Goal: Information Seeking & Learning: Find specific fact

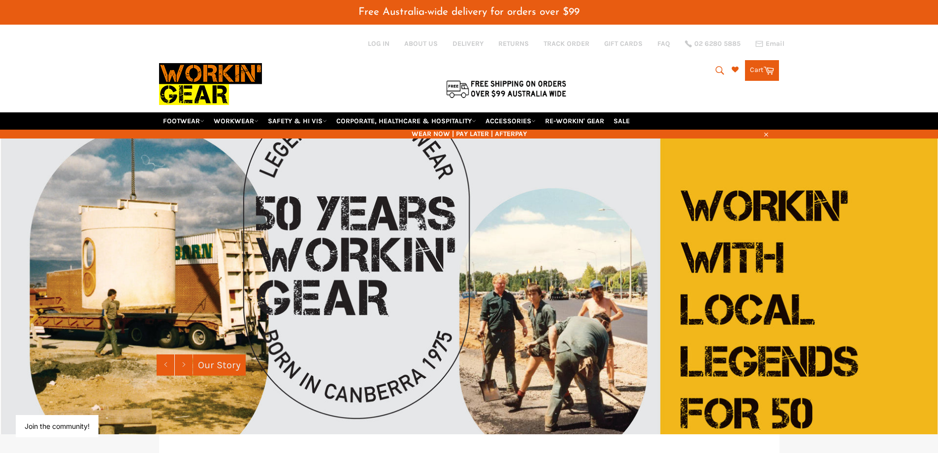
click at [712, 69] on button "Search" at bounding box center [719, 70] width 22 height 21
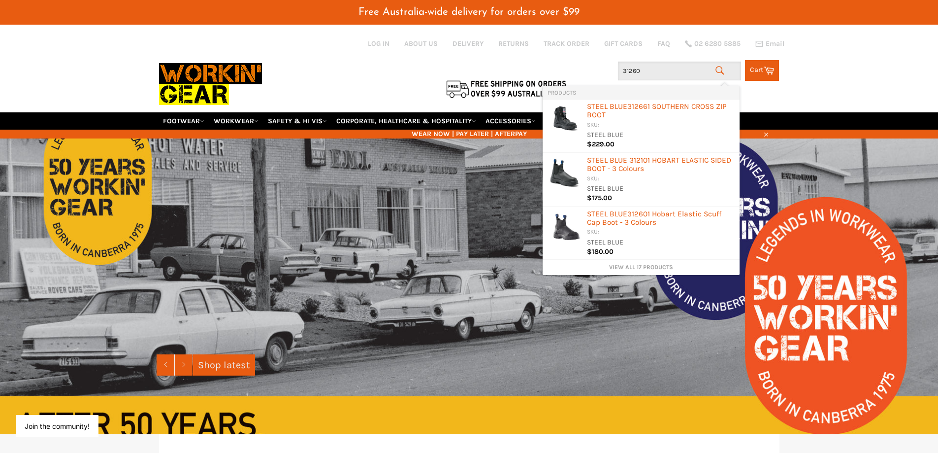
type input "312601"
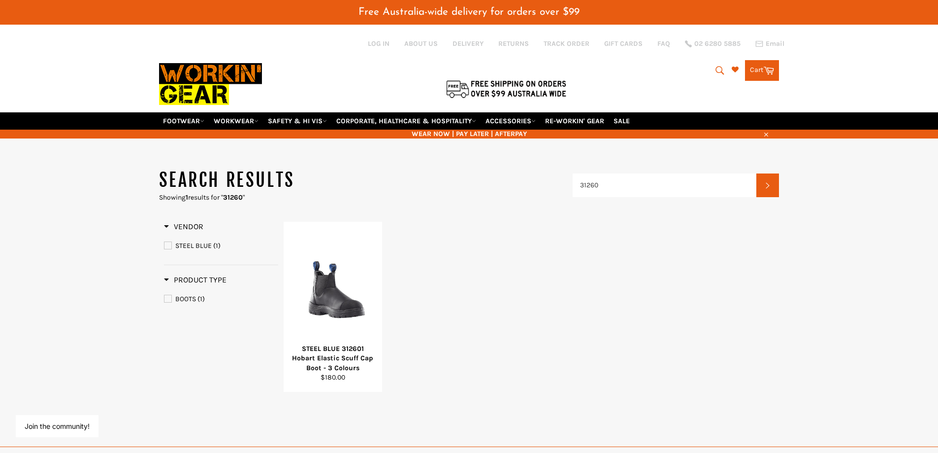
click at [719, 71] on icon "submit" at bounding box center [720, 70] width 11 height 11
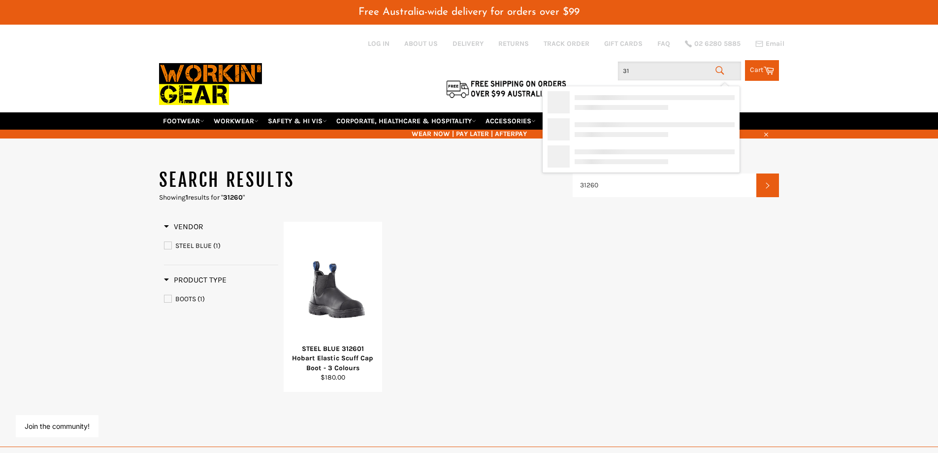
type input "3"
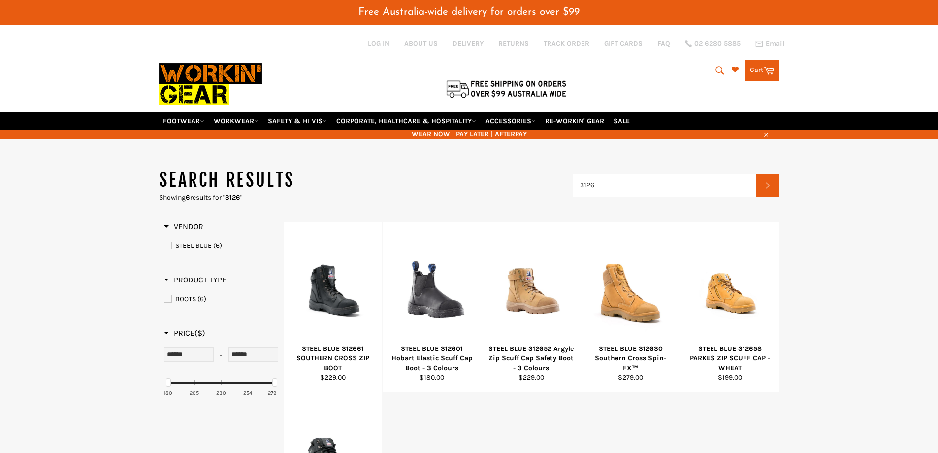
click at [717, 70] on icon "submit" at bounding box center [720, 70] width 11 height 11
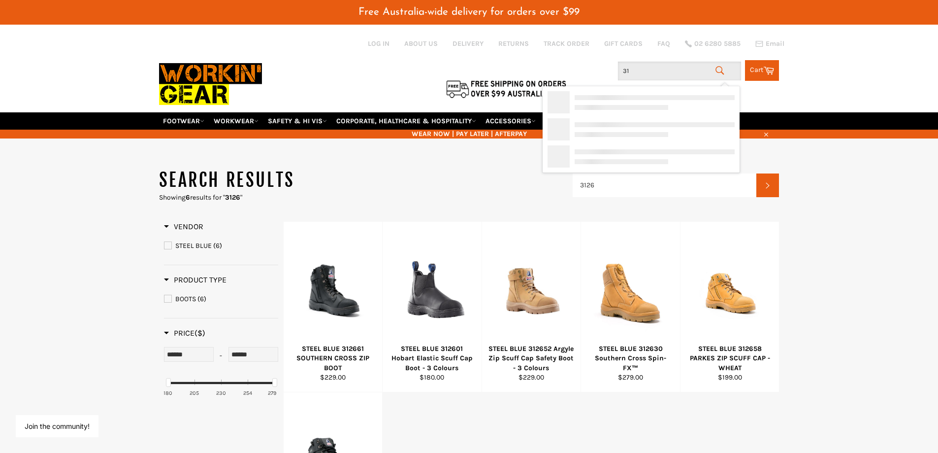
type input "3"
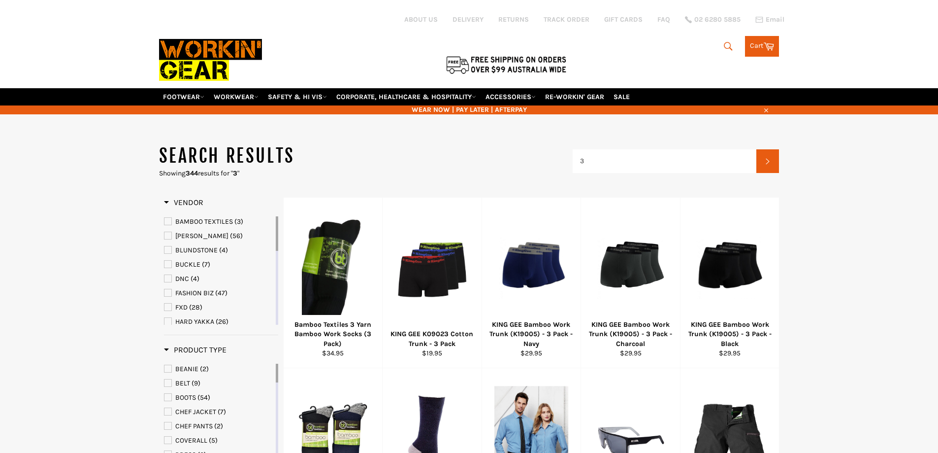
type input "3"
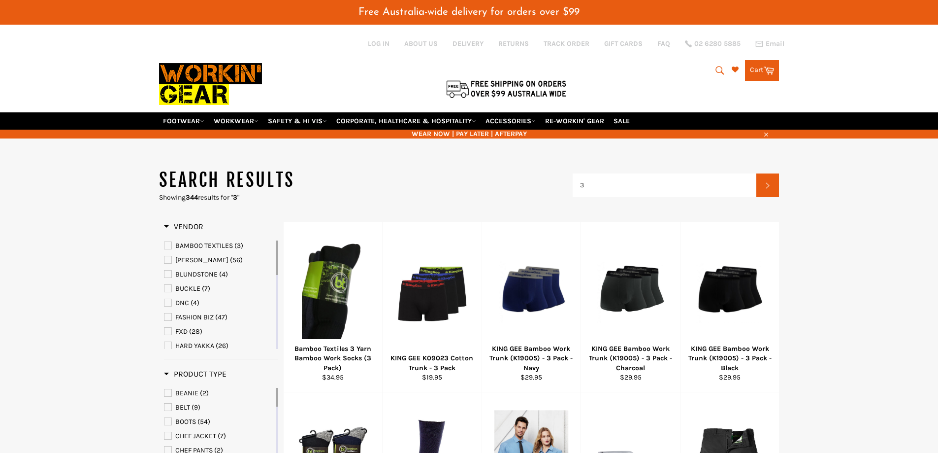
click at [716, 69] on icon "submit" at bounding box center [720, 70] width 11 height 11
click at [638, 70] on input "3" at bounding box center [679, 71] width 123 height 19
click at [718, 75] on icon "submit" at bounding box center [720, 70] width 11 height 11
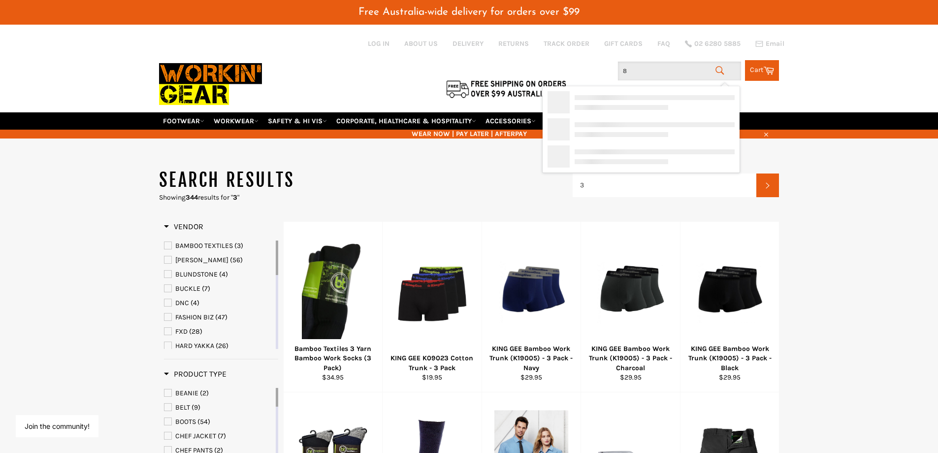
type input "85"
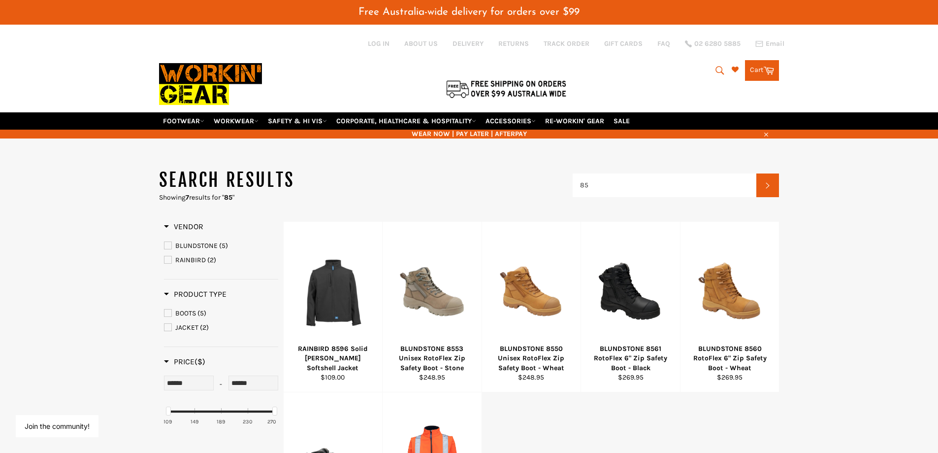
click at [716, 67] on icon "submit" at bounding box center [720, 70] width 8 height 8
click at [715, 66] on icon "submit" at bounding box center [720, 70] width 11 height 11
click at [695, 67] on input "85" at bounding box center [679, 71] width 123 height 19
click at [718, 72] on icon "submit" at bounding box center [720, 70] width 8 height 8
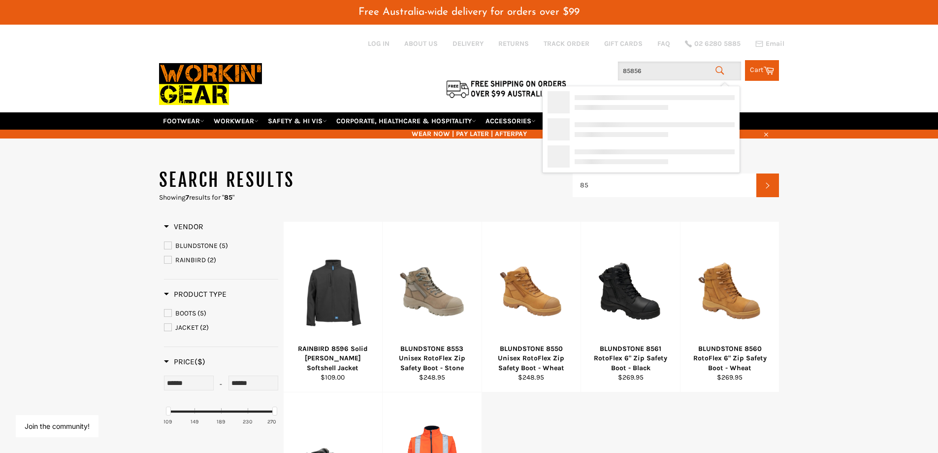
type input "858561"
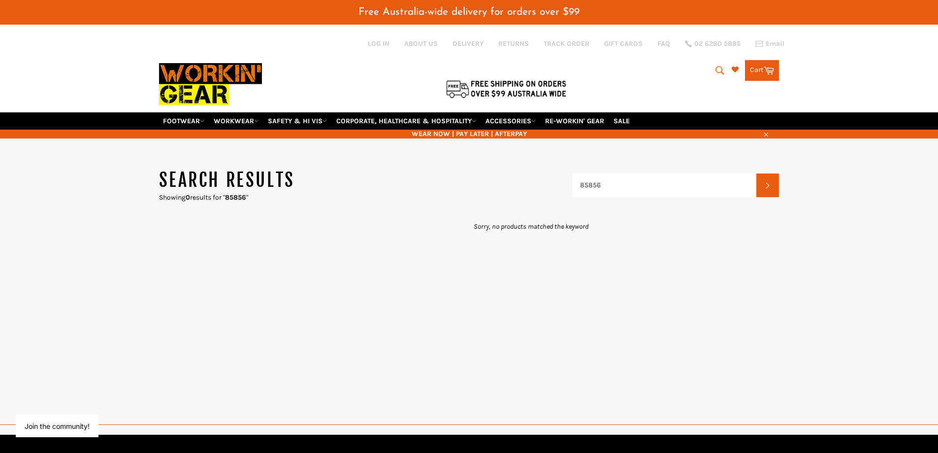
click at [718, 72] on icon "submit" at bounding box center [720, 70] width 8 height 8
type input "858"
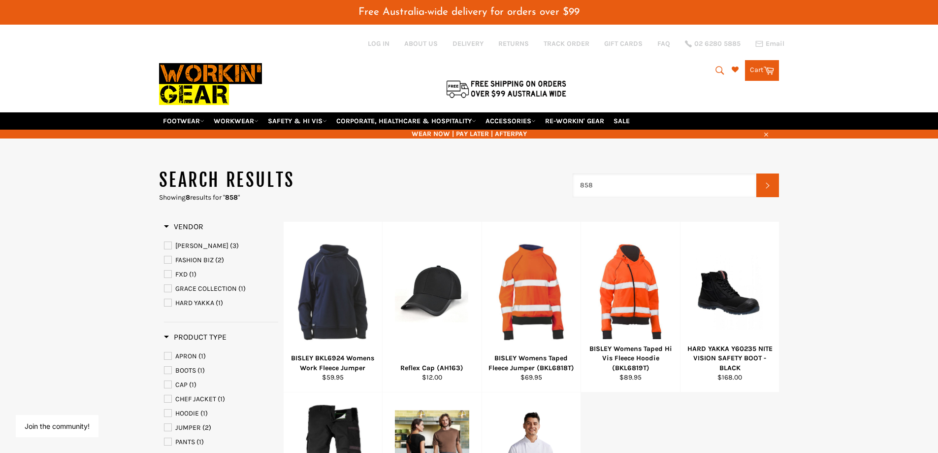
drag, startPoint x: 609, startPoint y: 188, endPoint x: 534, endPoint y: 188, distance: 74.9
click at [534, 188] on header "Search results Showing 8 results for " 858 " 858 Search" at bounding box center [469, 185] width 621 height 34
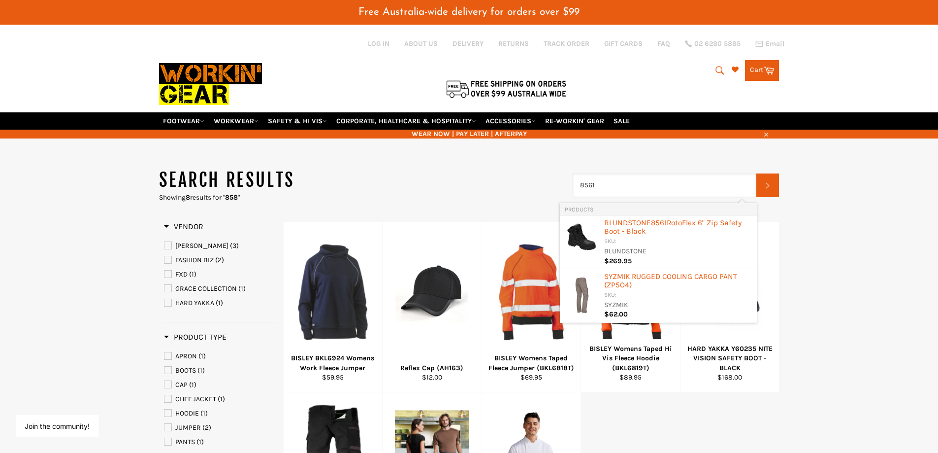
type input "8561"
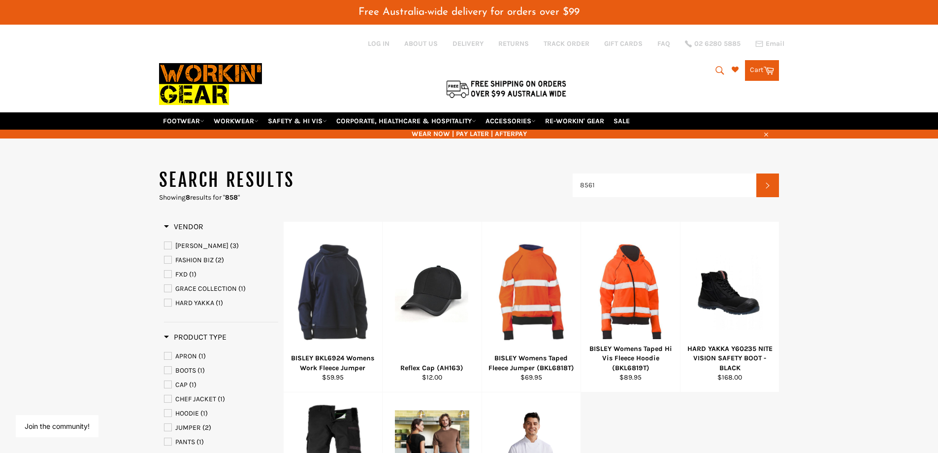
click at [722, 70] on icon "submit" at bounding box center [720, 70] width 11 height 11
drag, startPoint x: 634, startPoint y: 71, endPoint x: 603, endPoint y: 71, distance: 31.0
click at [603, 71] on div "Search 858 Search Cart Cart 0 items" at bounding box center [676, 68] width 207 height 26
type input "3"
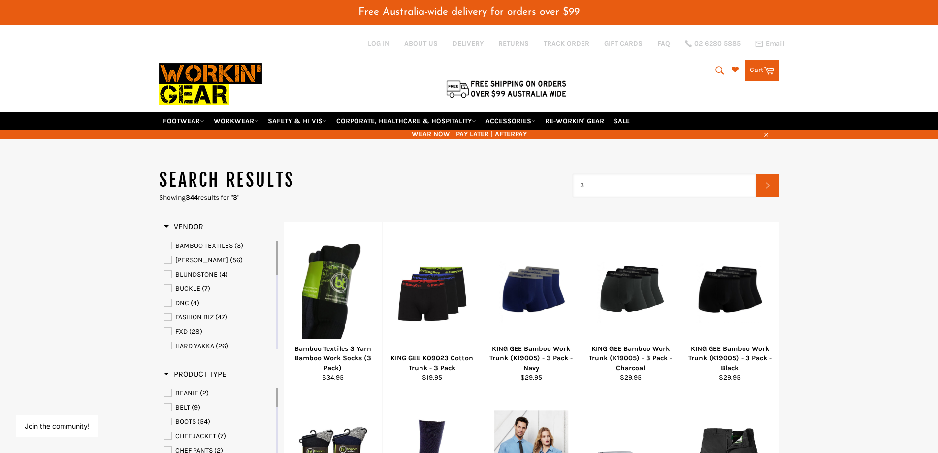
click at [613, 183] on input "3" at bounding box center [665, 185] width 184 height 24
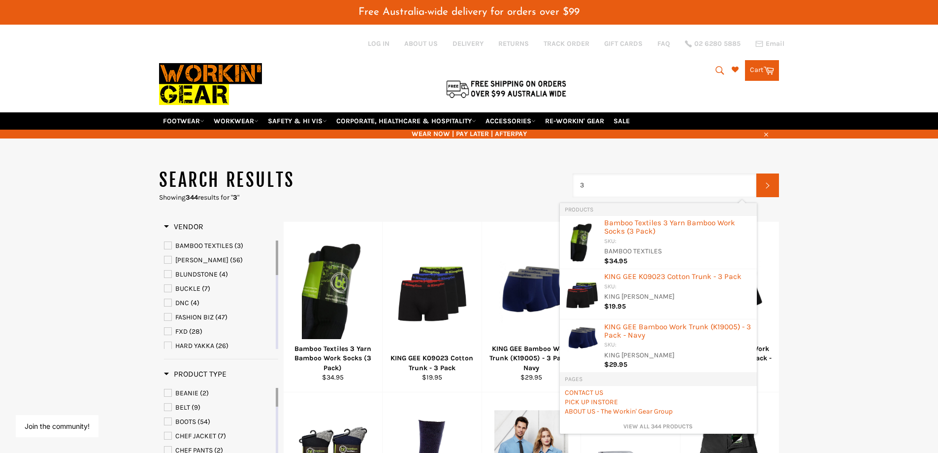
drag, startPoint x: 613, startPoint y: 183, endPoint x: 568, endPoint y: 191, distance: 45.9
click at [568, 191] on header "Search results Showing 344 results for " 3 " 3 Search" at bounding box center [469, 185] width 621 height 34
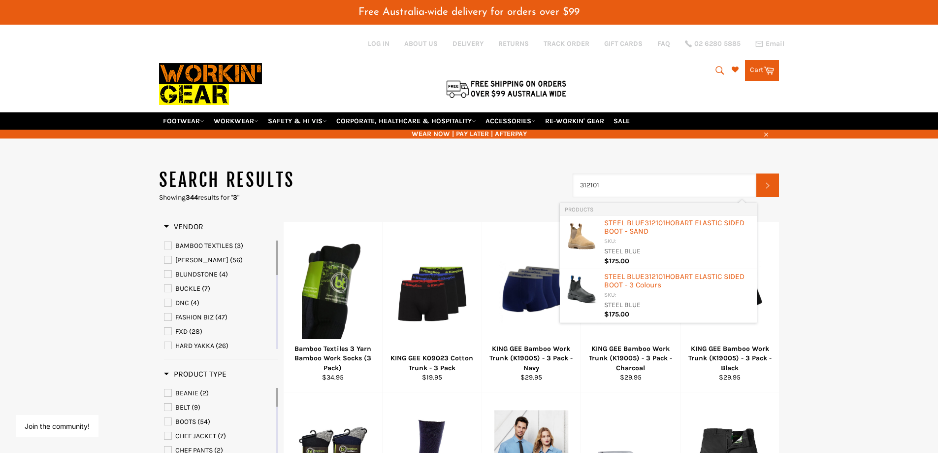
type input "312101"
